Goal: Transaction & Acquisition: Purchase product/service

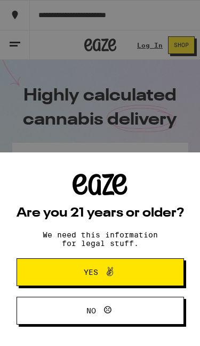
click at [144, 268] on button "Yes" at bounding box center [101, 272] width 168 height 28
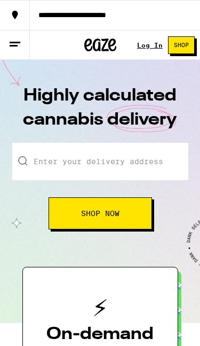
click at [124, 207] on button "Shop Now" at bounding box center [101, 213] width 104 height 32
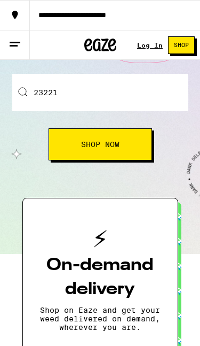
click at [117, 140] on span "Shop Now" at bounding box center [100, 143] width 38 height 7
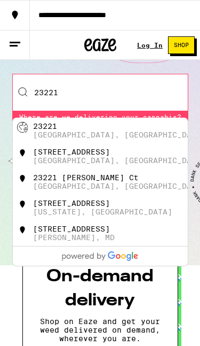
scroll to position [68, 0]
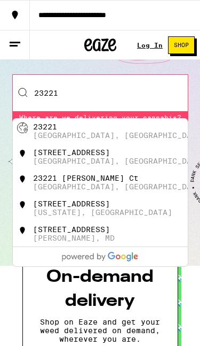
click at [60, 135] on div "[GEOGRAPHIC_DATA], [GEOGRAPHIC_DATA]" at bounding box center [119, 135] width 173 height 9
type input "[GEOGRAPHIC_DATA]"
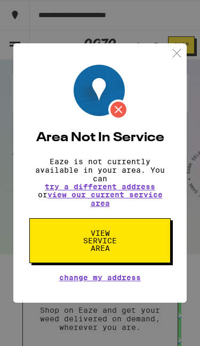
scroll to position [0, 0]
